Goal: Navigation & Orientation: Find specific page/section

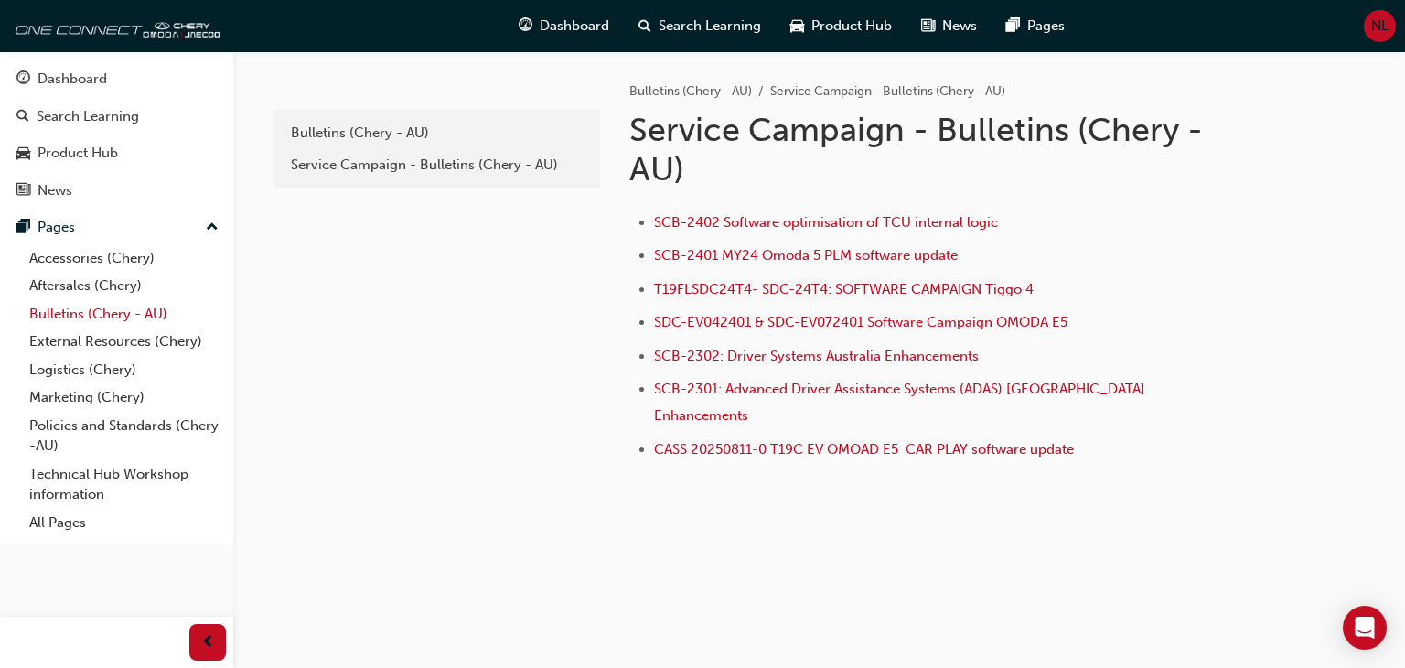
click at [165, 307] on link "Bulletins (Chery - AU)" at bounding box center [124, 314] width 204 height 28
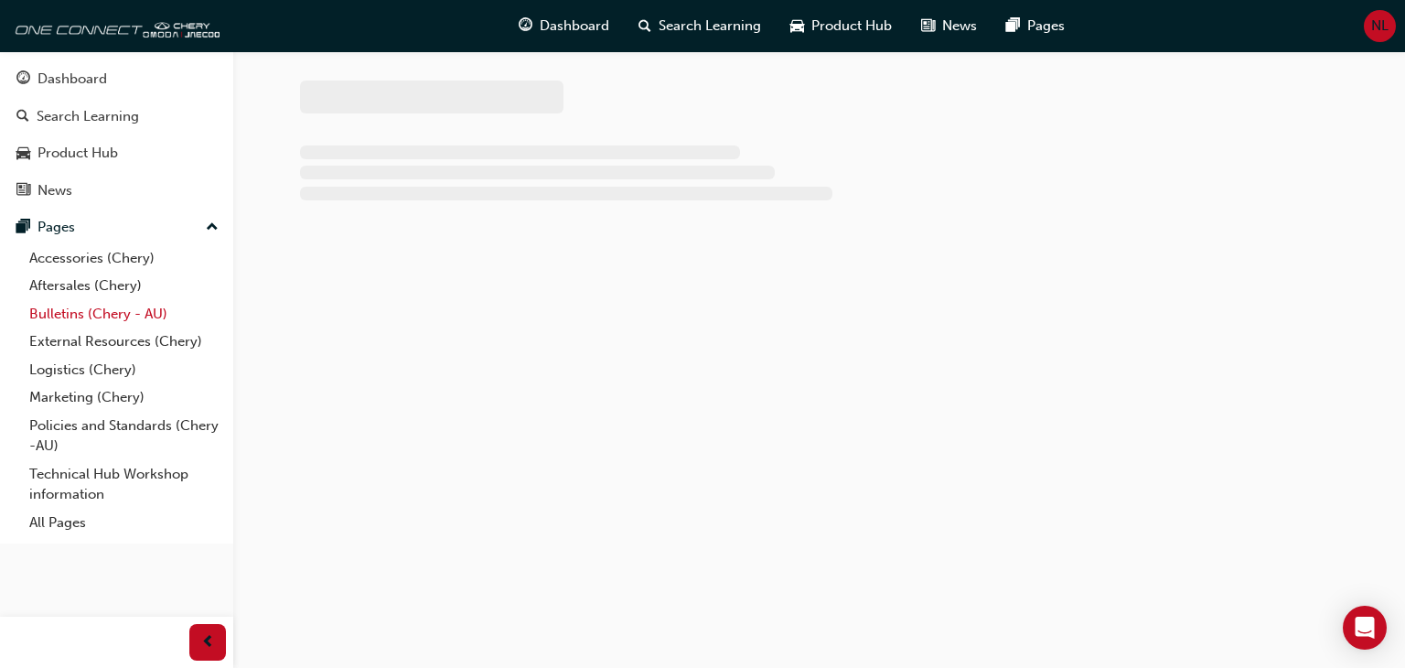
click at [154, 316] on link "Bulletins (Chery - AU)" at bounding box center [124, 314] width 204 height 28
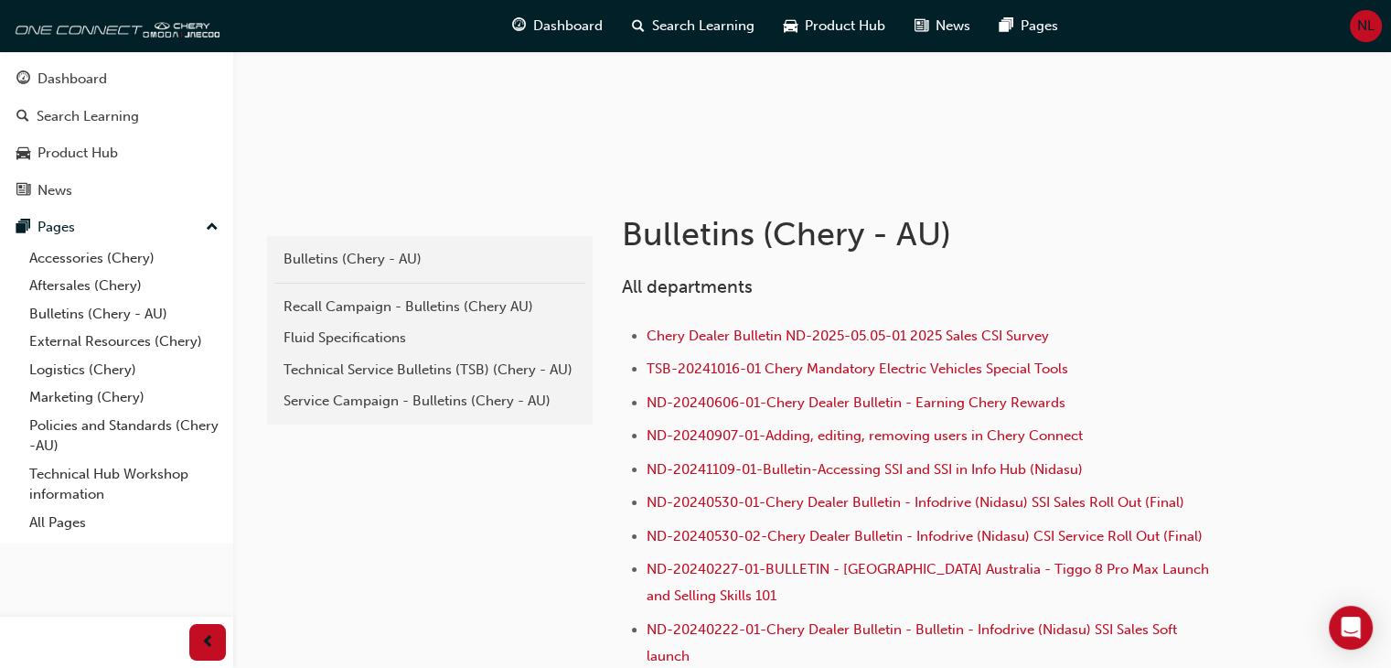
scroll to position [244, 0]
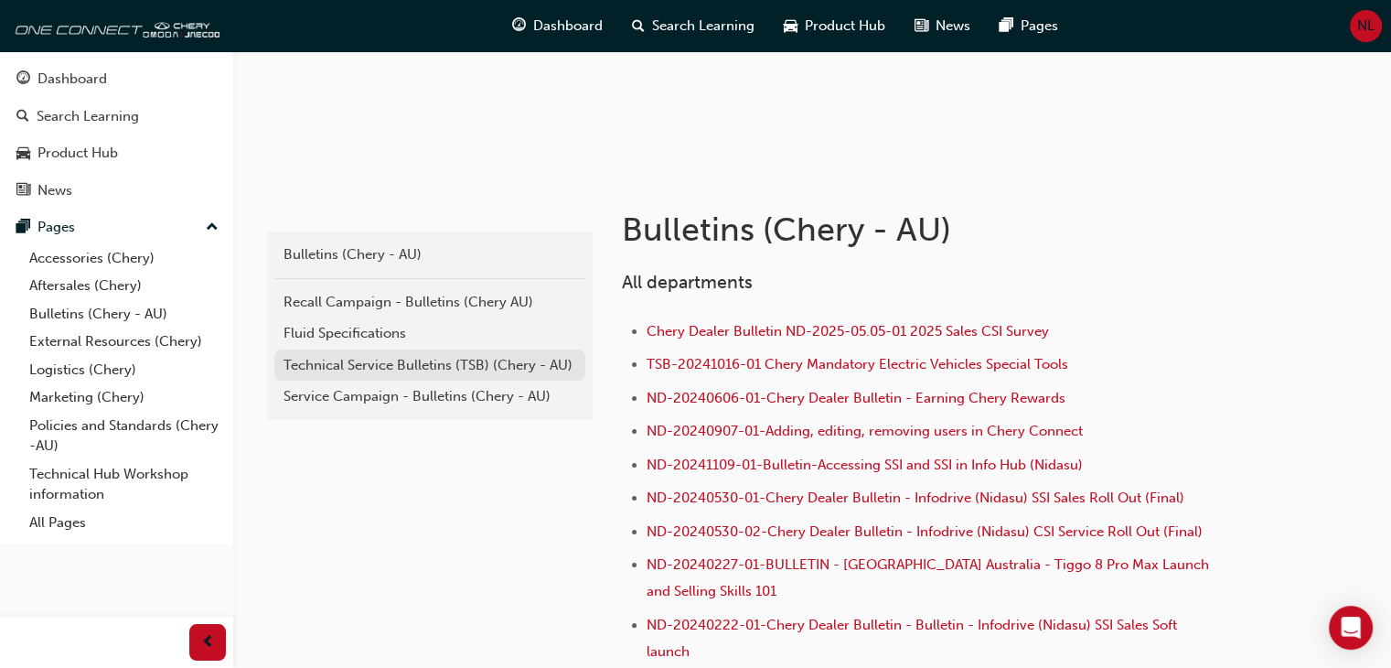
click at [477, 359] on div "Technical Service Bulletins (TSB) (Chery - AU)" at bounding box center [430, 365] width 293 height 21
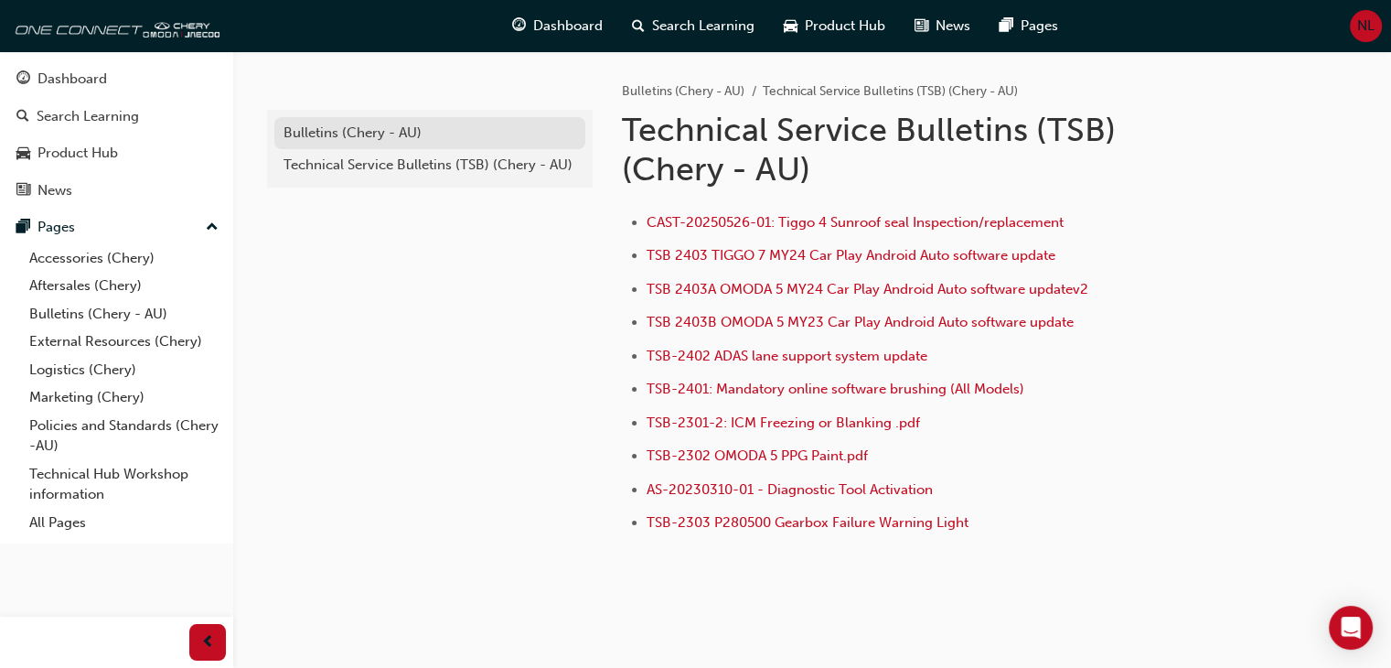
click at [457, 130] on div "Bulletins (Chery - AU)" at bounding box center [430, 133] width 293 height 21
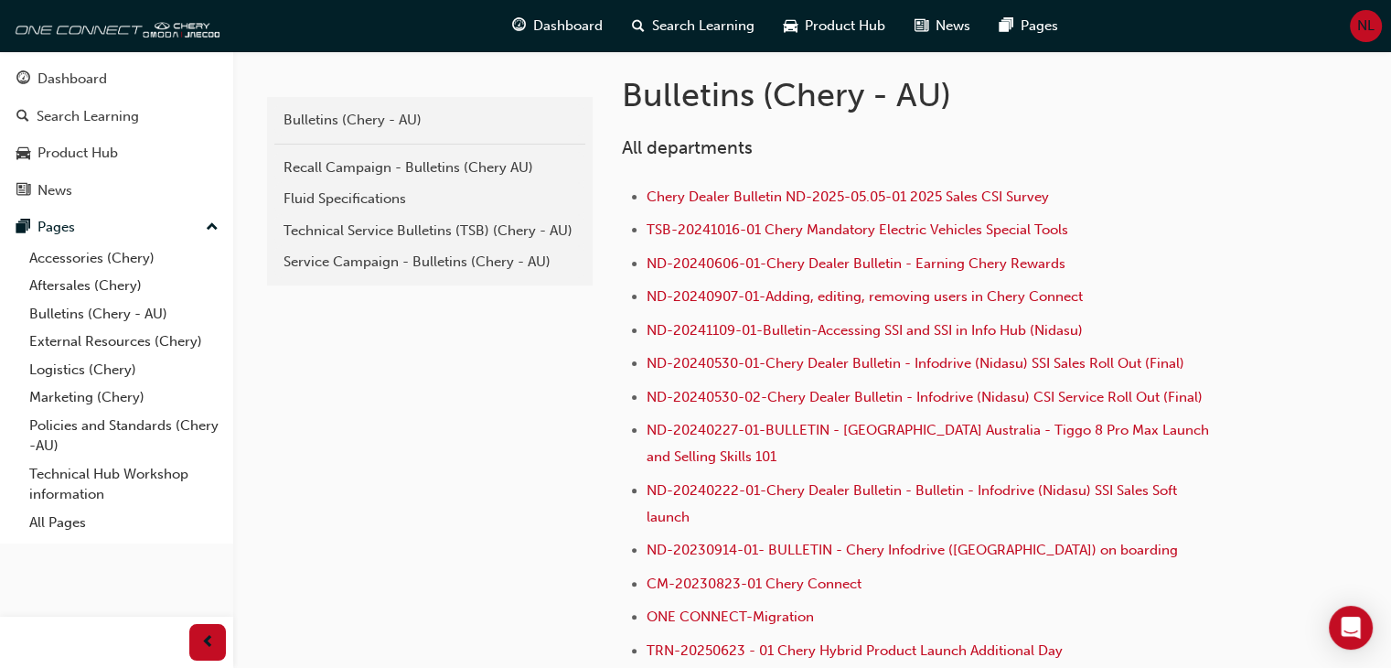
scroll to position [380, 0]
click at [496, 271] on link "Service Campaign - Bulletins (Chery - AU)" at bounding box center [429, 261] width 311 height 32
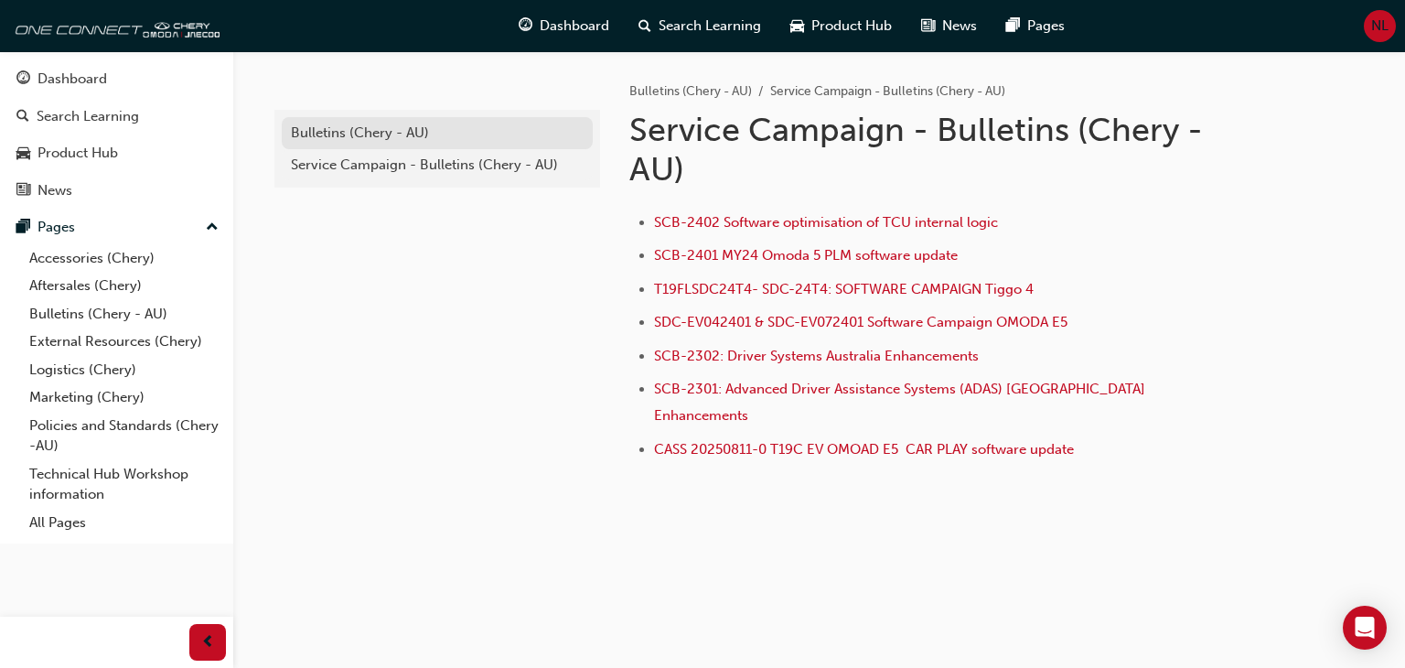
click at [458, 131] on div "Bulletins (Chery - AU)" at bounding box center [437, 133] width 293 height 21
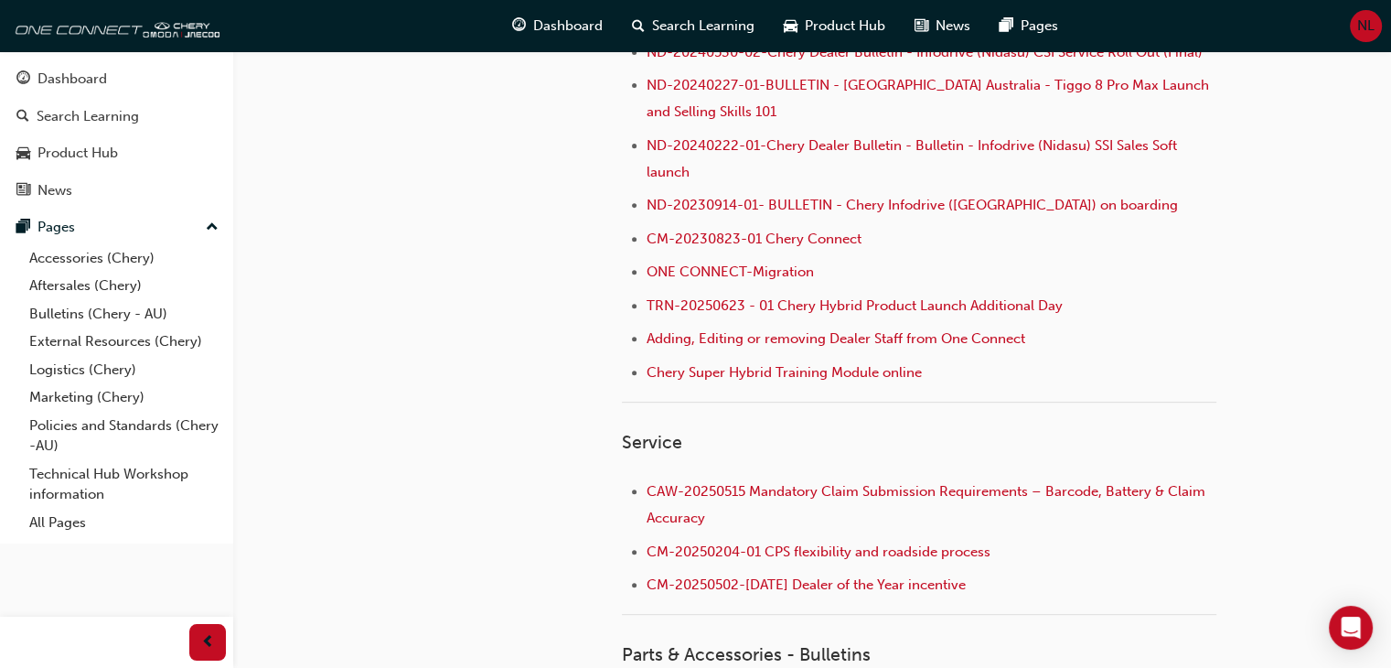
scroll to position [724, 0]
